Goal: Information Seeking & Learning: Find specific fact

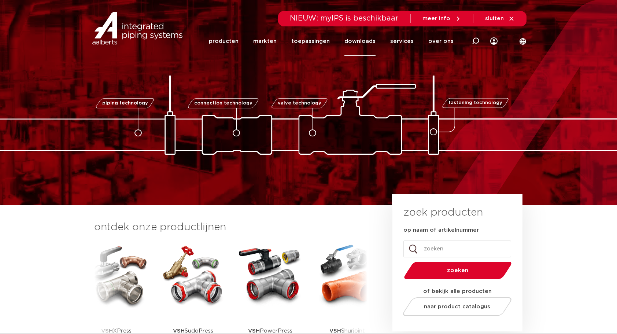
click at [367, 42] on link "downloads" at bounding box center [360, 41] width 31 height 30
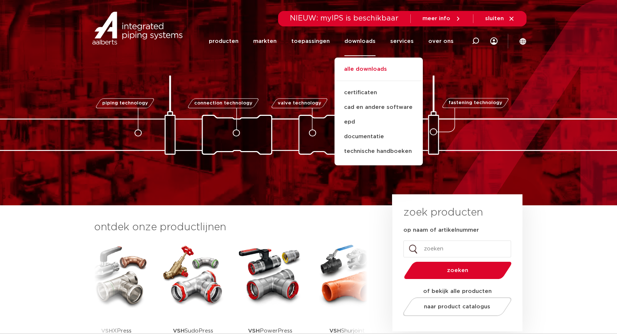
click at [379, 67] on link "alle downloads" at bounding box center [379, 73] width 88 height 16
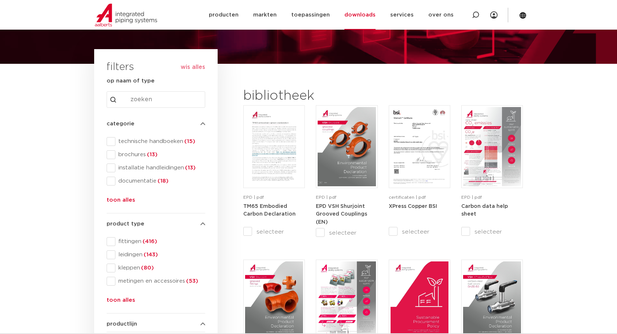
scroll to position [43, 0]
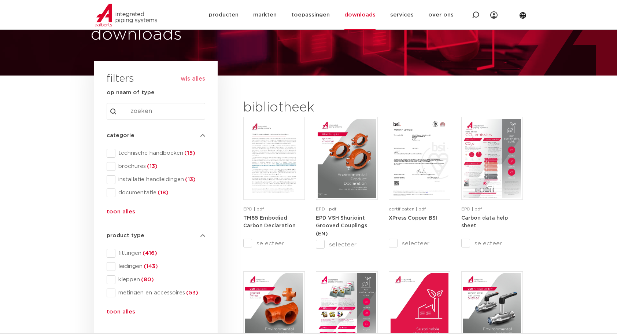
click at [121, 210] on button "toon alles" at bounding box center [121, 213] width 29 height 12
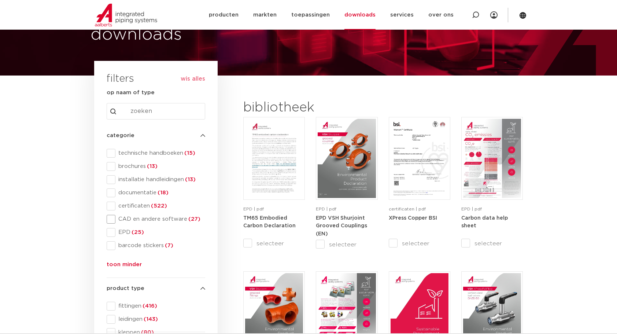
click at [110, 217] on span at bounding box center [111, 219] width 9 height 9
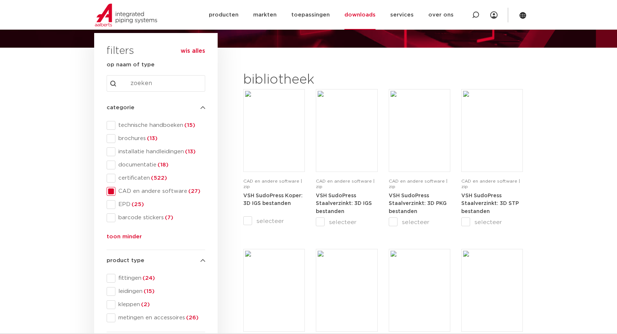
scroll to position [107, 0]
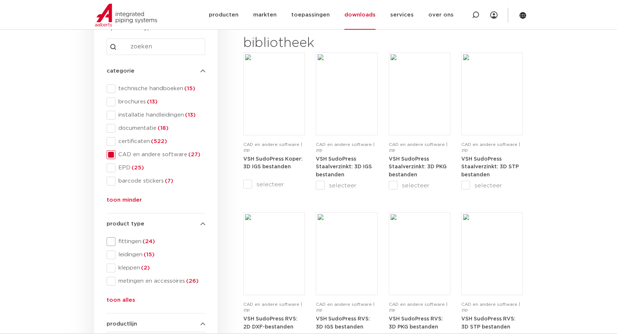
click at [109, 241] on span at bounding box center [111, 241] width 9 height 9
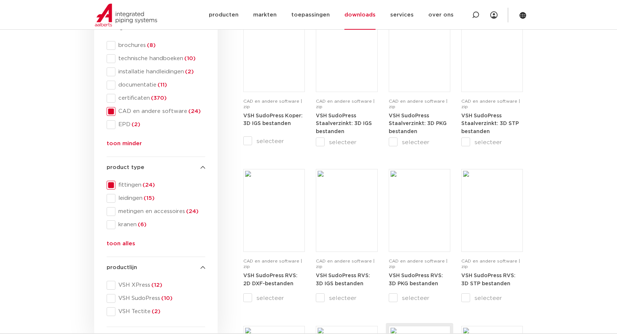
scroll to position [150, 0]
click at [111, 286] on span at bounding box center [111, 286] width 9 height 9
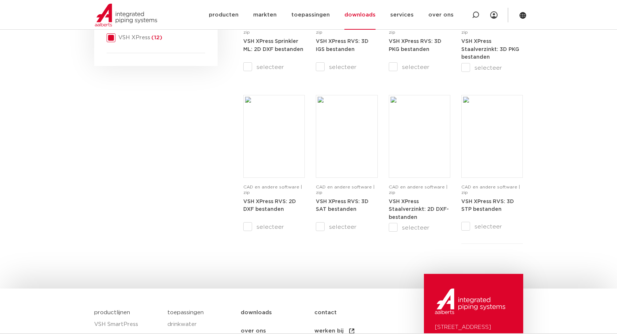
scroll to position [385, 0]
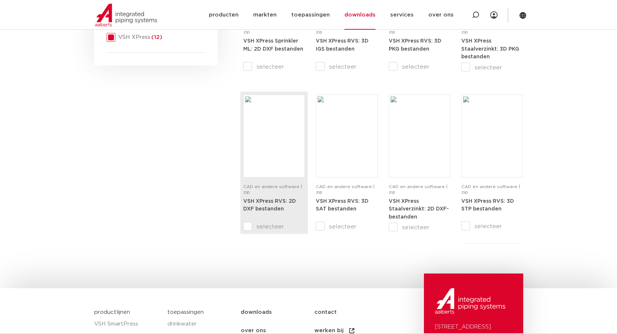
click at [279, 206] on strong "VSH XPress RVS: 2D DXF bestanden" at bounding box center [269, 205] width 53 height 13
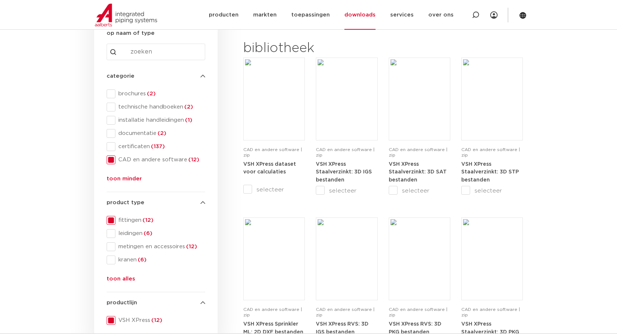
scroll to position [0, 0]
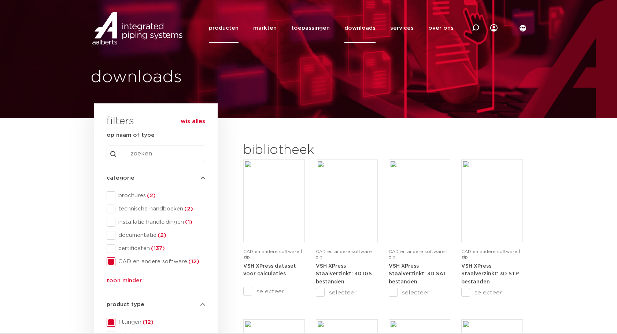
click at [234, 28] on link "producten" at bounding box center [224, 28] width 30 height 30
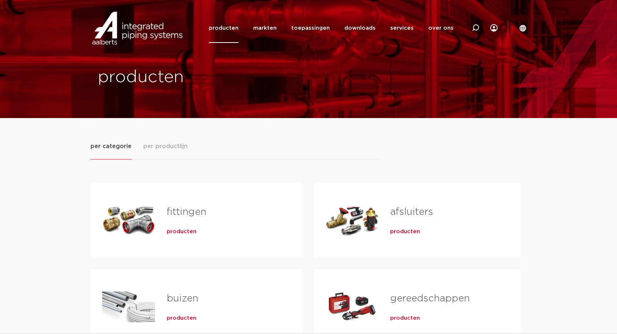
click at [180, 148] on span "per productlijn" at bounding box center [165, 146] width 44 height 9
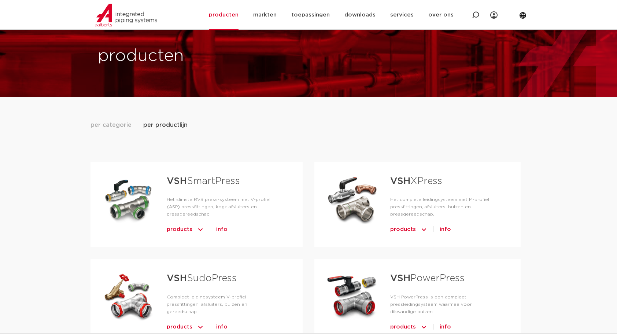
scroll to position [64, 0]
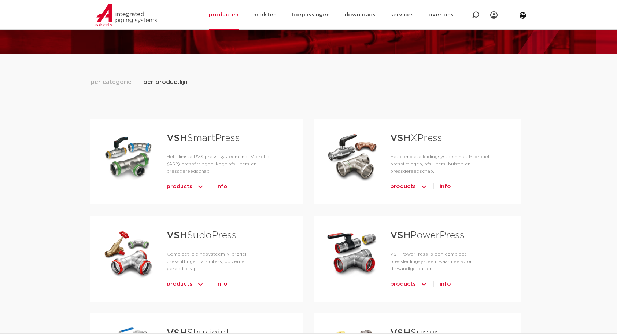
click at [423, 188] on img "Tabs. Open items met enter of spatie, sluit af met escape en navigeer met de pi…" at bounding box center [423, 187] width 7 height 12
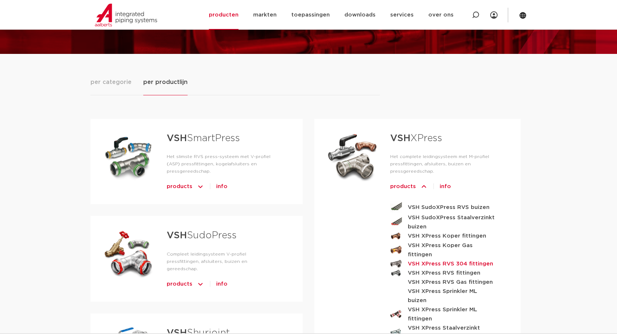
click at [472, 259] on strong "VSH XPress RVS 304 fittingen" at bounding box center [450, 263] width 85 height 9
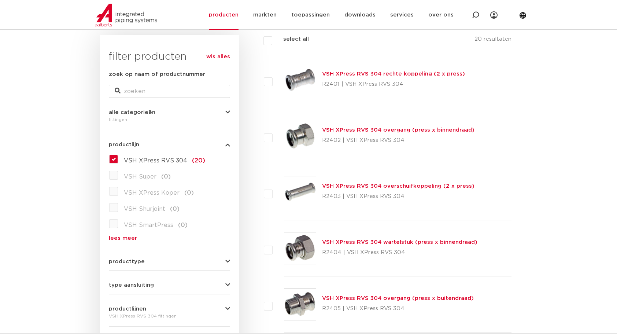
scroll to position [107, 0]
click at [411, 73] on link "VSH XPress RVS 304 rechte koppeling (2 x press)" at bounding box center [393, 73] width 143 height 5
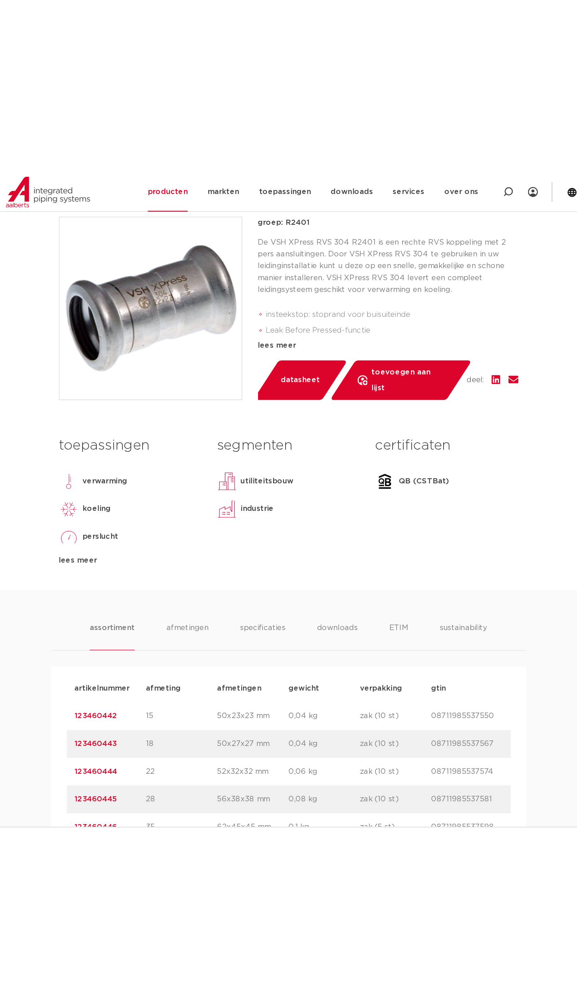
scroll to position [171, 0]
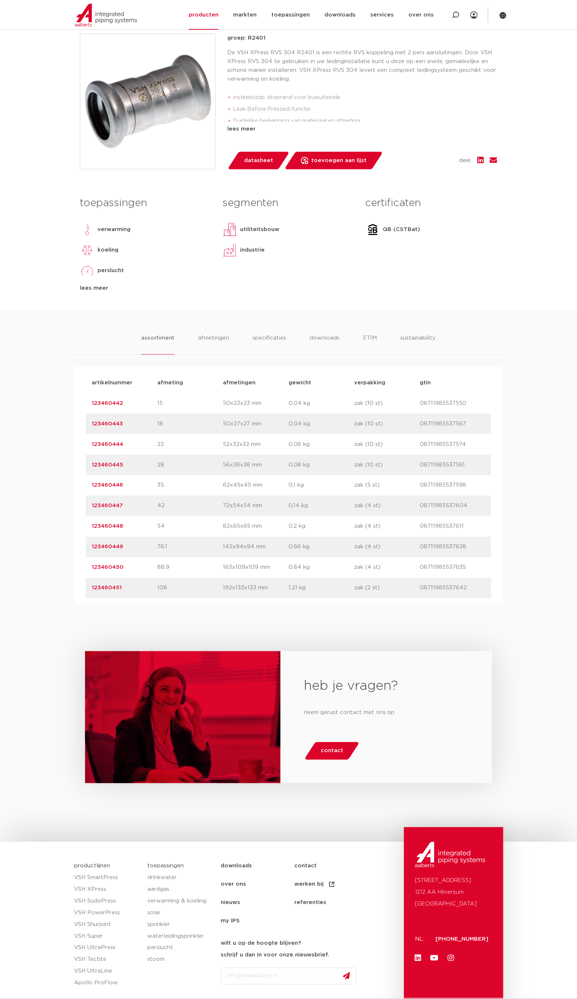
click at [32, 305] on body "Zoeken producten markten toepassingen downloads alle downloads certificaten cad…" at bounding box center [288, 437] width 577 height 1217
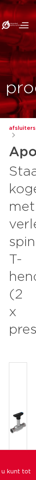
click at [22, 140] on div "afsluiters Apollo FullFlow Staalverzinkt kogelafsluiter met verlengde spindel T…" at bounding box center [18, 231] width 18 height 215
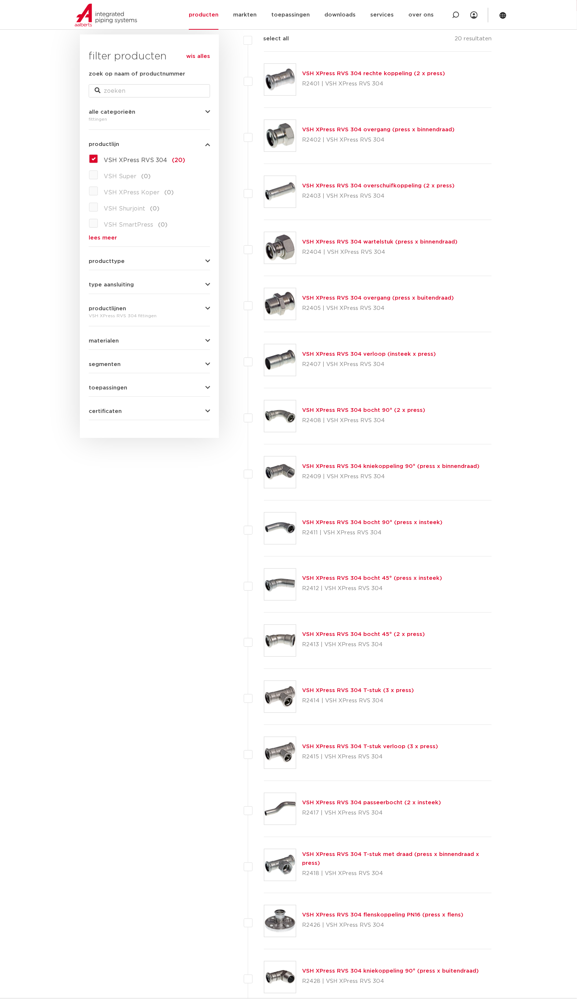
click at [366, 127] on link "VSH XPress RVS 304 overgang (press x binnendraad)" at bounding box center [378, 129] width 152 height 5
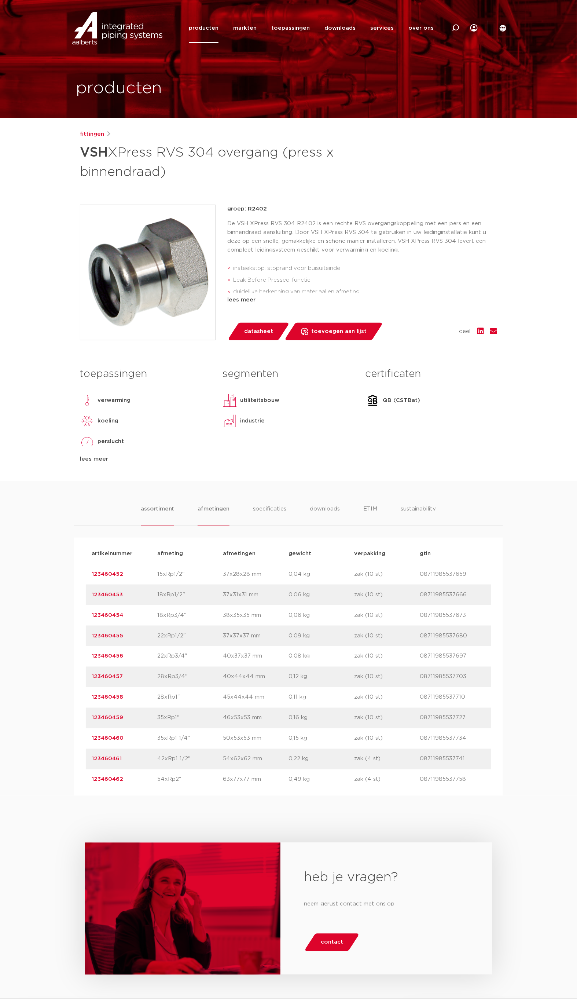
click at [212, 510] on li "afmetingen" at bounding box center [214, 514] width 32 height 21
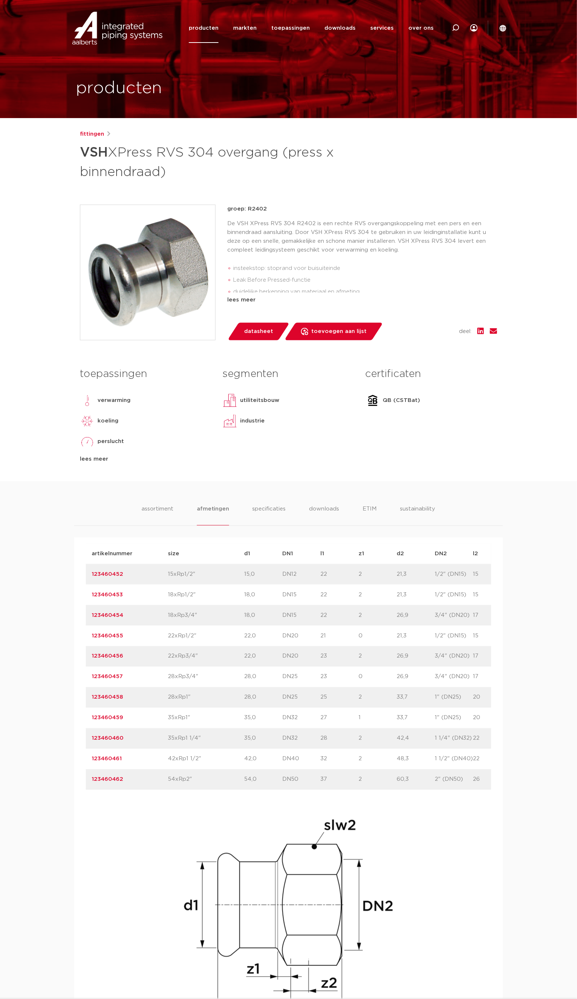
drag, startPoint x: 268, startPoint y: 796, endPoint x: 372, endPoint y: 792, distance: 104.2
click at [372, 792] on div "artikelnummer size d1 DN1" at bounding box center [288, 789] width 405 height 493
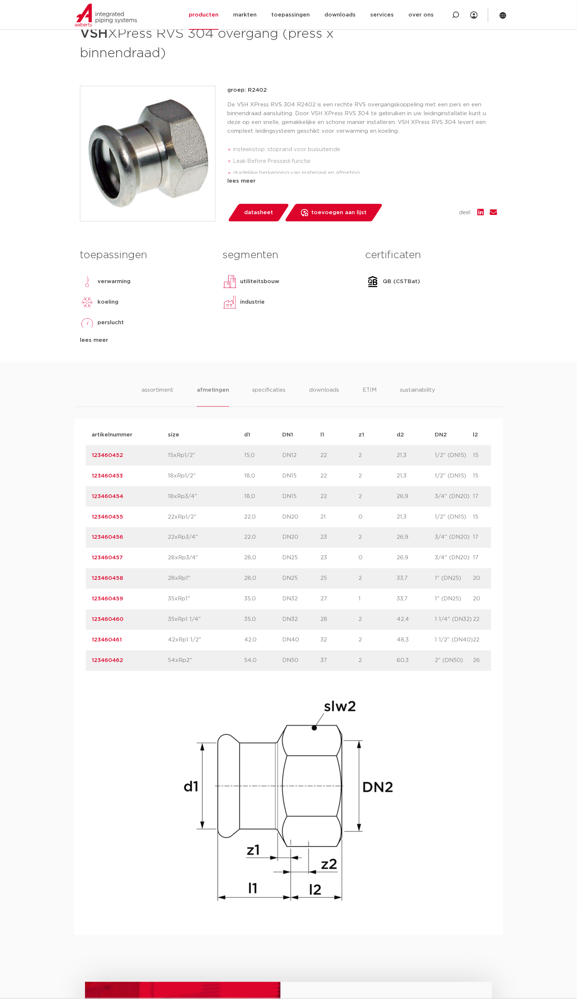
click at [88, 728] on div "artikelnummer size d1 DN1" at bounding box center [288, 670] width 405 height 493
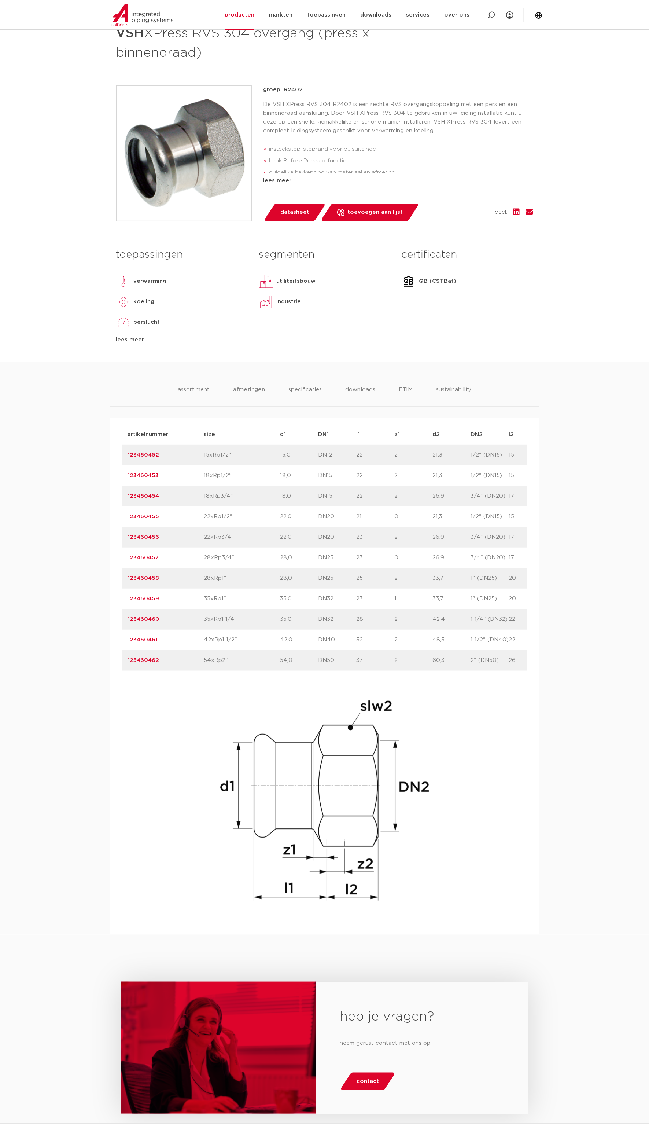
click at [235, 683] on div "artikelnummer size d1 DN1" at bounding box center [324, 670] width 405 height 493
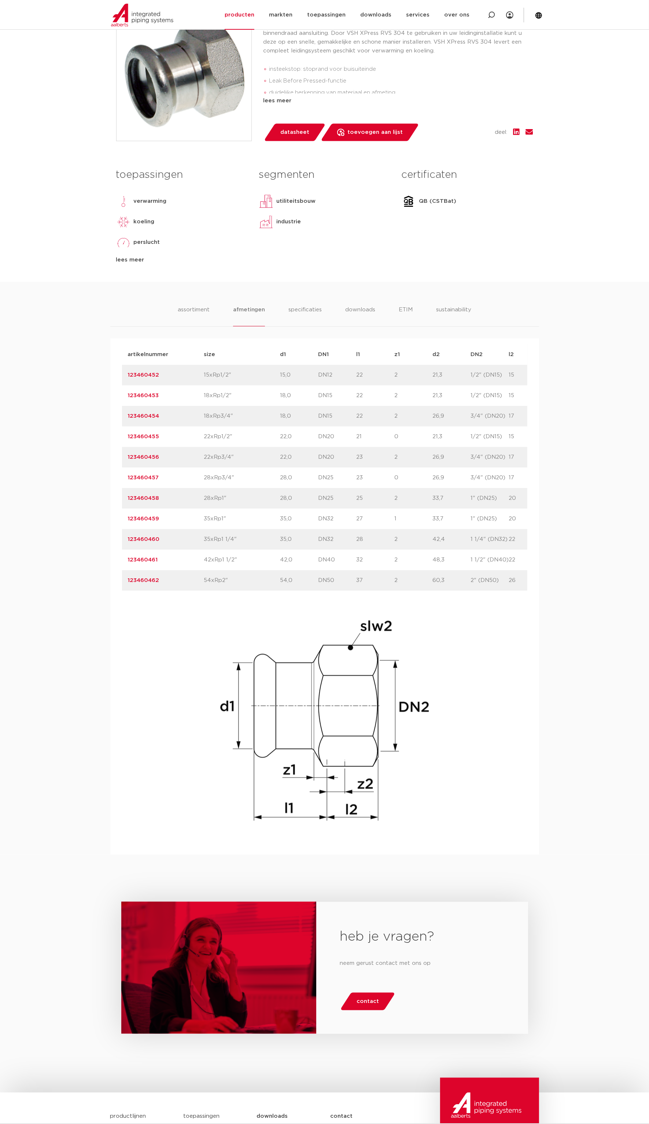
click at [71, 304] on div "assortiment afmetingen specificaties downloads ETIM sustainability assortiment …" at bounding box center [324, 568] width 649 height 573
click at [495, 12] on icon at bounding box center [491, 14] width 7 height 7
type input "r2401"
click button "Zoeken" at bounding box center [0, 0] width 0 height 0
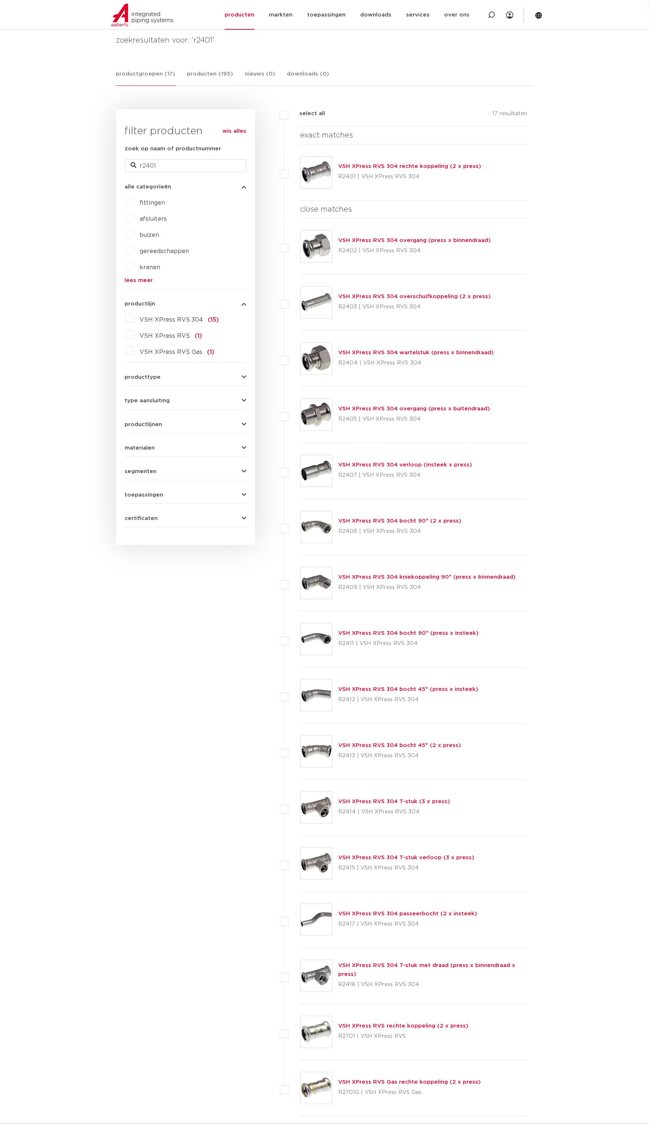
scroll to position [107, 0]
click at [418, 162] on div "VSH XPress RVS 304 rechte koppeling (2 x press) R2401 | VSH XPress RVS 304" at bounding box center [409, 172] width 143 height 21
click at [420, 164] on link "VSH XPress RVS 304 rechte koppeling (2 x press)" at bounding box center [409, 165] width 143 height 5
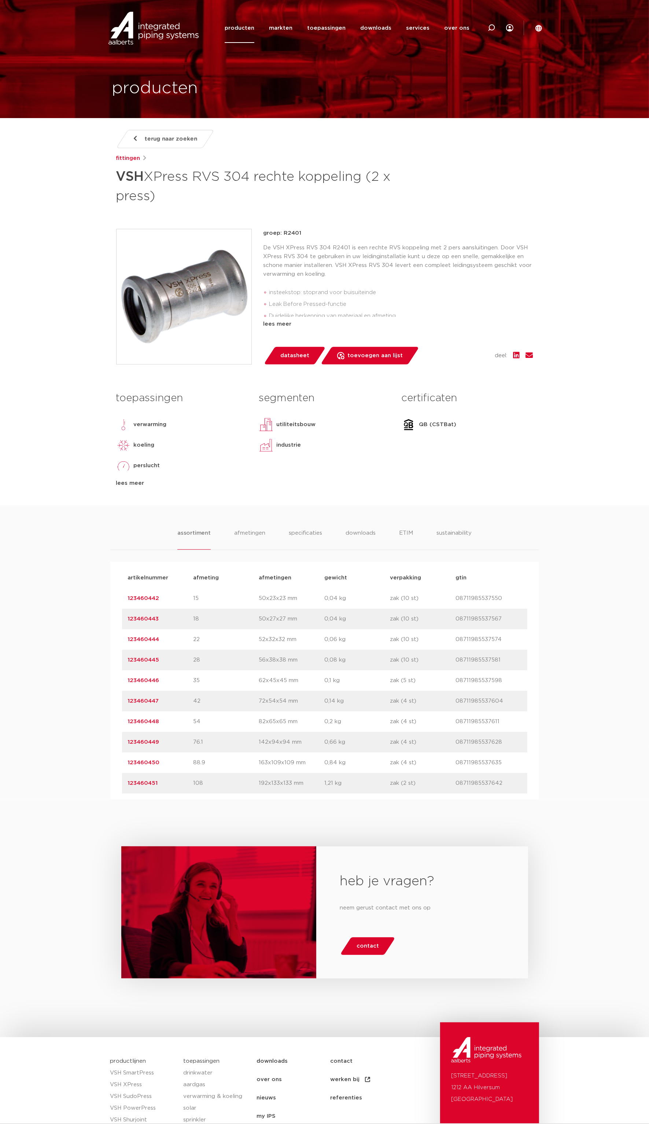
click at [148, 598] on link "123460442" at bounding box center [144, 597] width 32 height 5
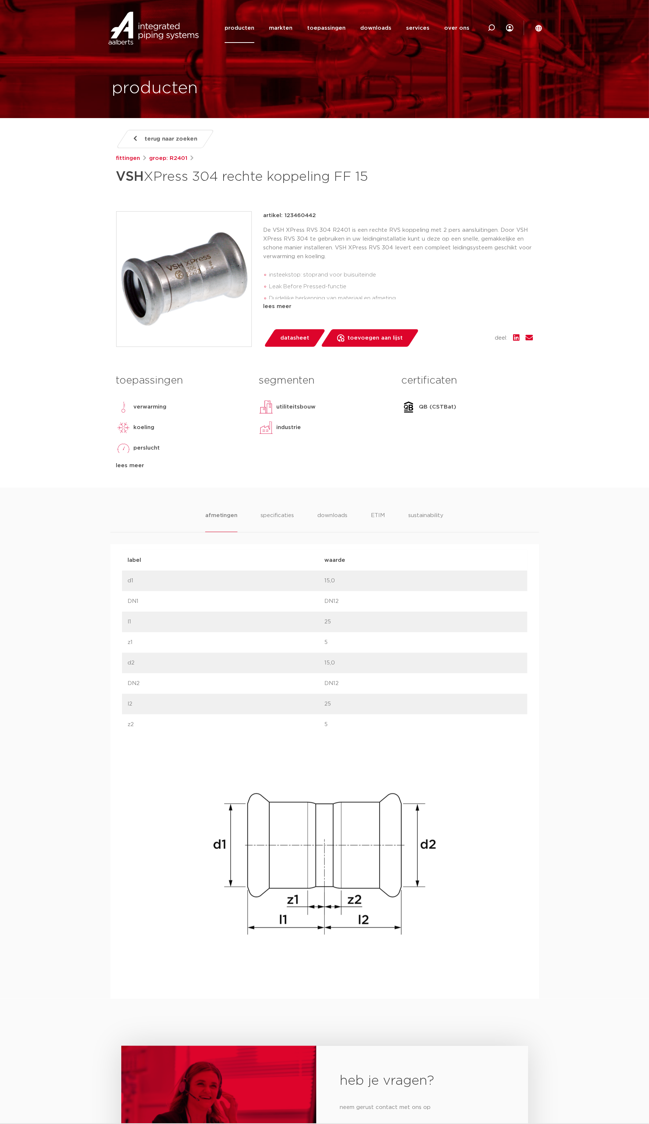
click at [96, 454] on body "Zoeken producten markten toepassingen downloads alle downloads certificaten cad…" at bounding box center [324, 720] width 649 height 1441
click at [54, 447] on body "Zoeken producten markten toepassingen downloads alle downloads certificaten cad…" at bounding box center [324, 720] width 649 height 1441
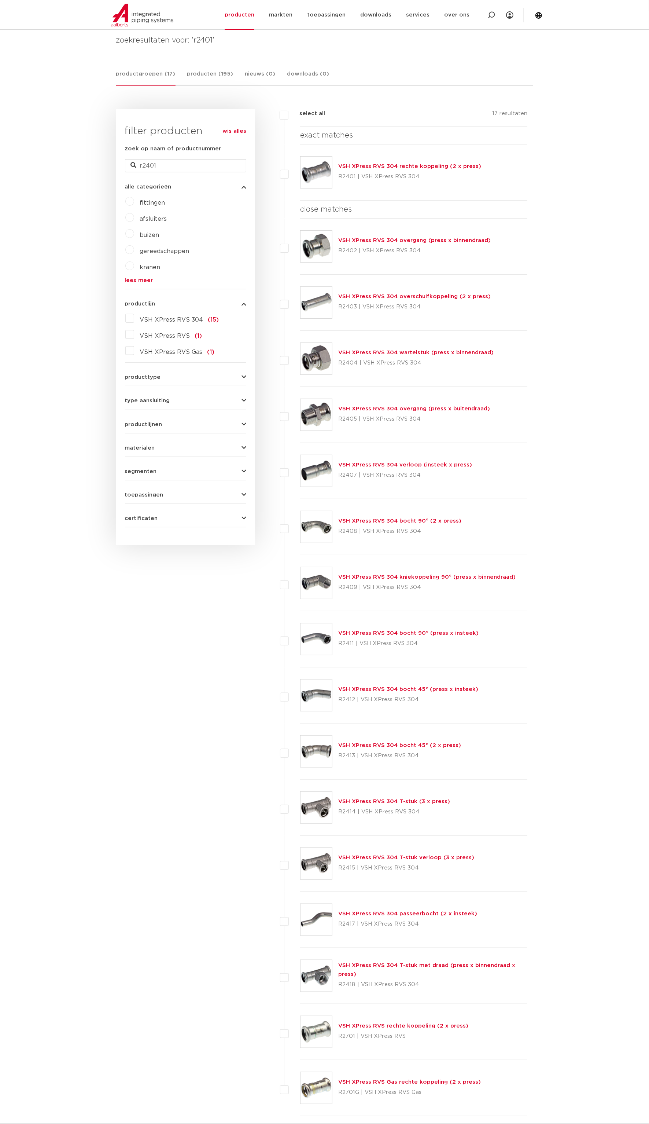
click at [422, 296] on link "VSH XPress RVS 304 overschuifkoppeling (2 x press)" at bounding box center [414, 296] width 152 height 5
